Goal: Transaction & Acquisition: Purchase product/service

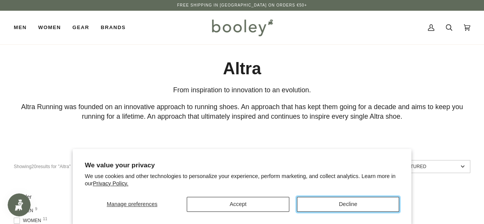
click at [337, 202] on button "Decline" at bounding box center [348, 204] width 102 height 15
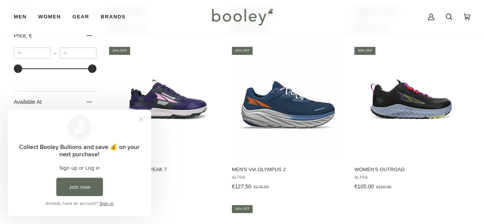
scroll to position [459, 0]
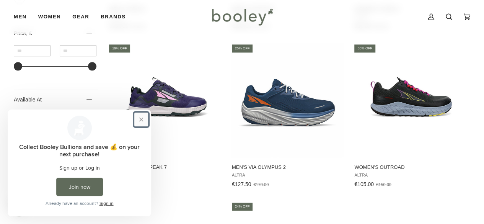
click at [141, 118] on button "Close prompt" at bounding box center [141, 120] width 14 height 14
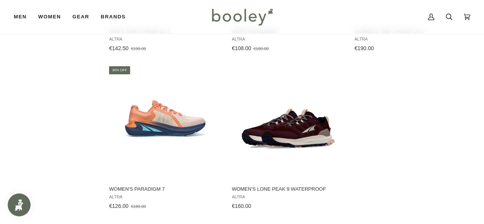
scroll to position [1072, 0]
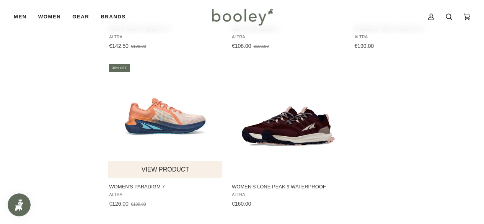
click at [191, 125] on img "Women's Paradigm 7" at bounding box center [165, 120] width 115 height 115
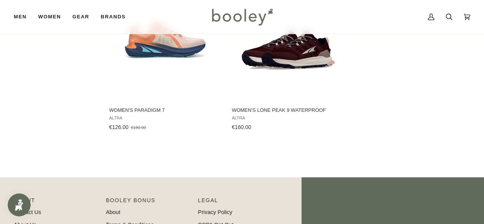
scroll to position [1110, 0]
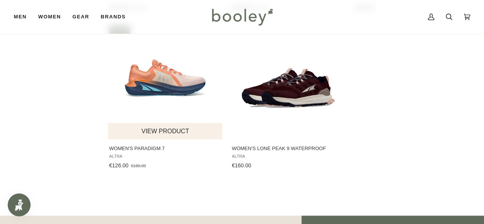
click at [152, 85] on img "Women's Paradigm 7" at bounding box center [165, 82] width 115 height 115
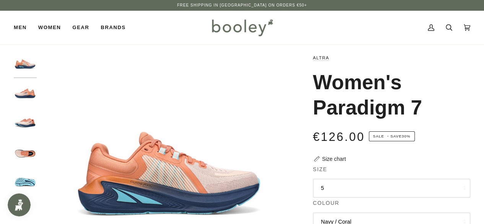
scroll to position [38, 0]
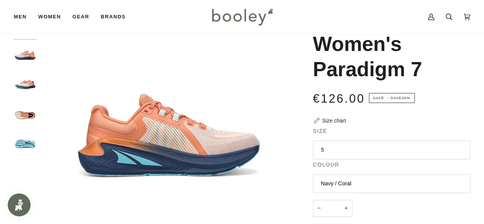
click at [340, 148] on button "5" at bounding box center [391, 150] width 157 height 19
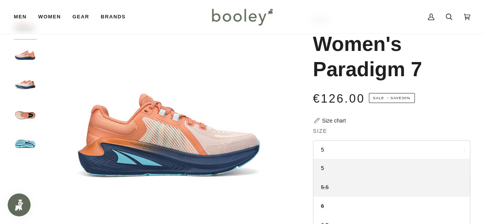
scroll to position [77, 0]
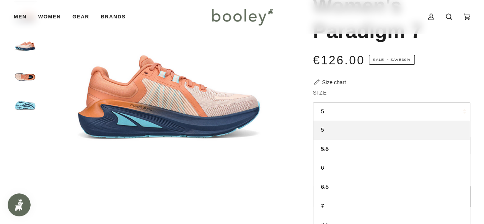
click at [353, 132] on link "5" at bounding box center [392, 130] width 157 height 19
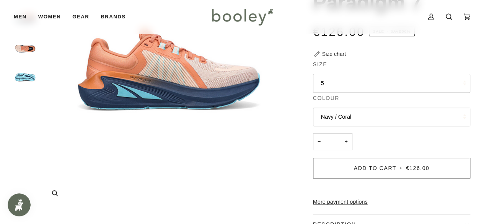
scroll to position [115, 0]
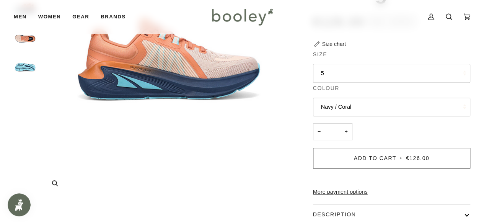
click at [268, 116] on img "Altra Women's Paradigm 7 Navy / Coral - Booley Galway" at bounding box center [170, 68] width 259 height 259
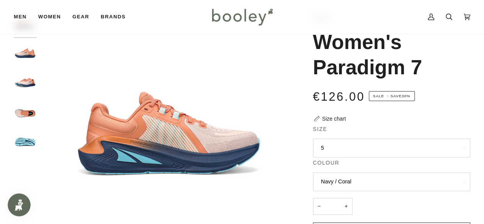
scroll to position [38, 0]
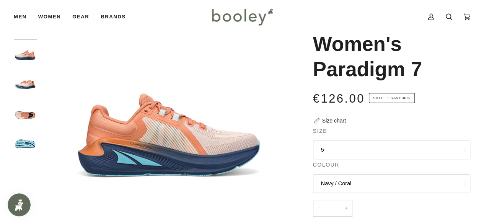
click at [24, 85] on img "Altra Women's Paradigm 7 Navy / Coral - Booley Galway" at bounding box center [25, 85] width 23 height 23
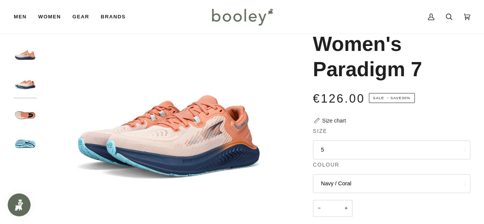
click at [20, 117] on img "Altra Women's Paradigm 7 Navy / Coral - Booley Galway" at bounding box center [25, 114] width 23 height 23
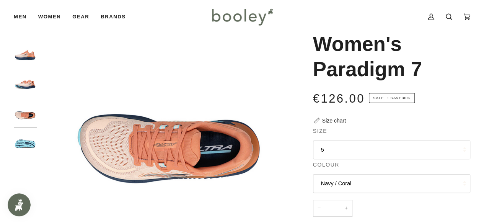
click at [19, 144] on img "Altra Women's Paradigm 7 Navy / Coral - Booley Galway" at bounding box center [25, 144] width 23 height 23
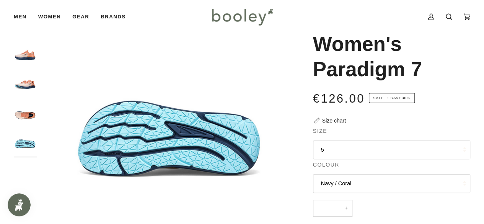
click at [28, 60] on img "Altra Women's Paradigm 7 Navy / Coral - Booley Galway" at bounding box center [25, 56] width 23 height 23
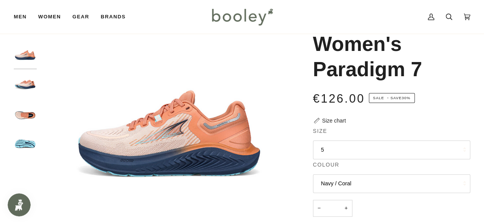
click at [24, 111] on img "Altra Women's Paradigm 7 Navy / Coral - Booley Galway" at bounding box center [25, 114] width 23 height 23
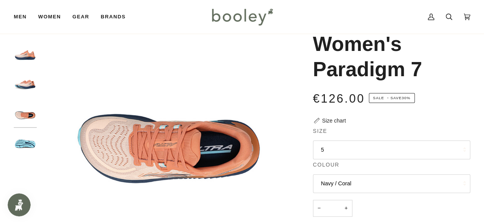
click at [22, 139] on img "Altra Women's Paradigm 7 Navy / Coral - Booley Galway" at bounding box center [25, 144] width 23 height 23
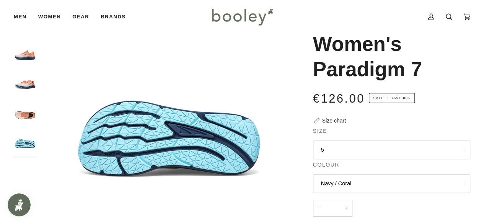
click at [25, 81] on img "Altra Women's Paradigm 7 Navy / Coral - Booley Galway" at bounding box center [25, 85] width 23 height 23
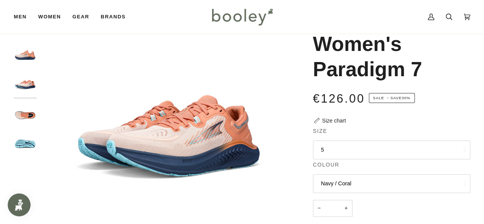
click at [26, 52] on img "Altra Women's Paradigm 7 Navy / Coral - Booley Galway" at bounding box center [25, 56] width 23 height 23
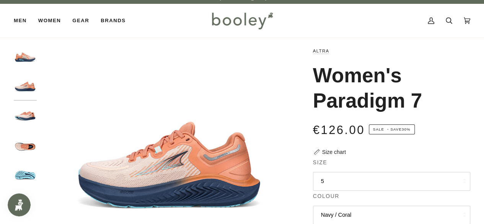
scroll to position [0, 0]
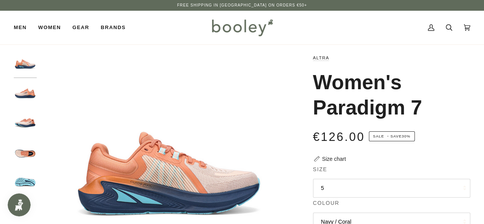
drag, startPoint x: 426, startPoint y: 106, endPoint x: 310, endPoint y: 63, distance: 124.0
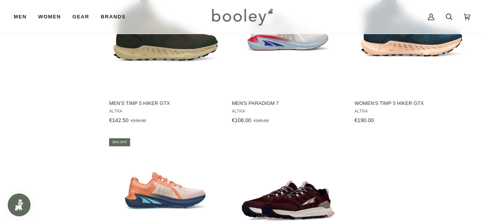
scroll to position [959, 0]
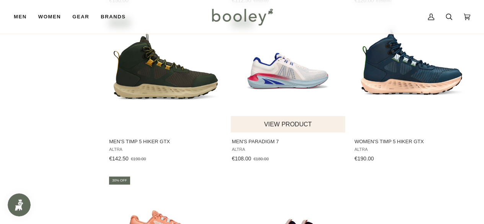
click at [290, 84] on img "Men's Paradigm 7" at bounding box center [288, 75] width 115 height 115
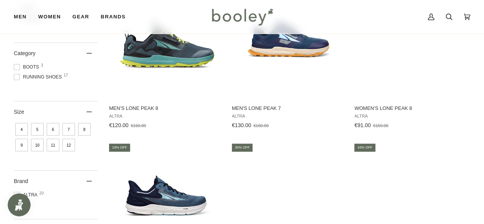
scroll to position [155, 0]
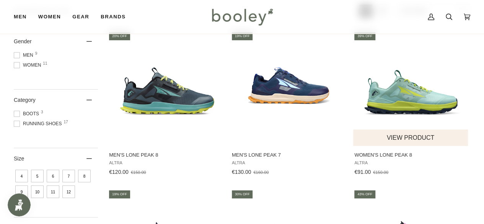
click at [426, 101] on img "Women's Lone Peak 8" at bounding box center [411, 88] width 115 height 115
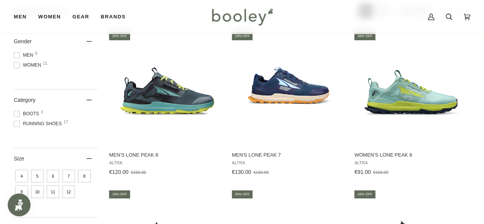
click at [30, 64] on span "Women 11" at bounding box center [28, 65] width 29 height 7
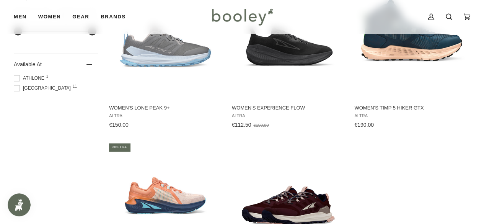
scroll to position [574, 0]
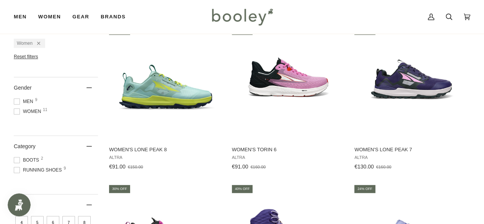
scroll to position [155, 0]
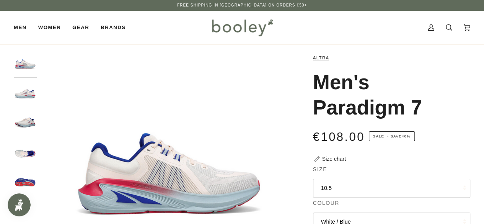
click at [360, 187] on button "10.5" at bounding box center [391, 188] width 157 height 19
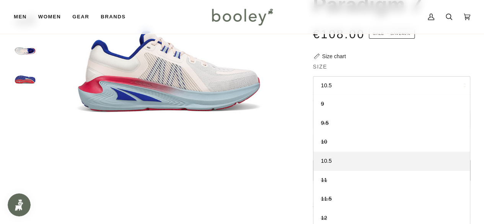
scroll to position [115, 0]
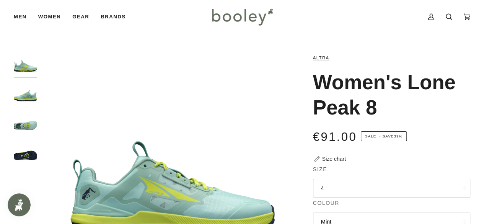
scroll to position [38, 0]
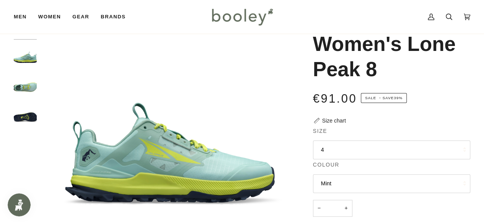
click at [34, 86] on img "Altra Women's Lone Peak 8 Mint - Booley Galway" at bounding box center [25, 85] width 23 height 23
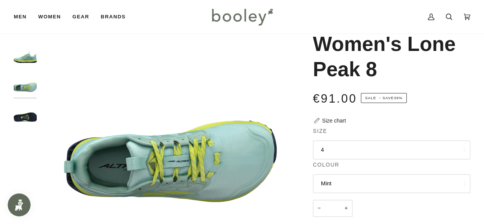
click at [23, 115] on img "Altra Women's Lone Peak 8 Mint - Booley Galway" at bounding box center [25, 114] width 23 height 23
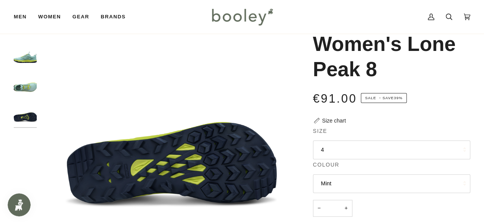
click at [384, 154] on button "4" at bounding box center [391, 150] width 157 height 19
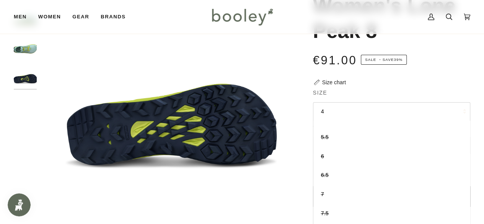
scroll to position [56, 0]
